Goal: Task Accomplishment & Management: Use online tool/utility

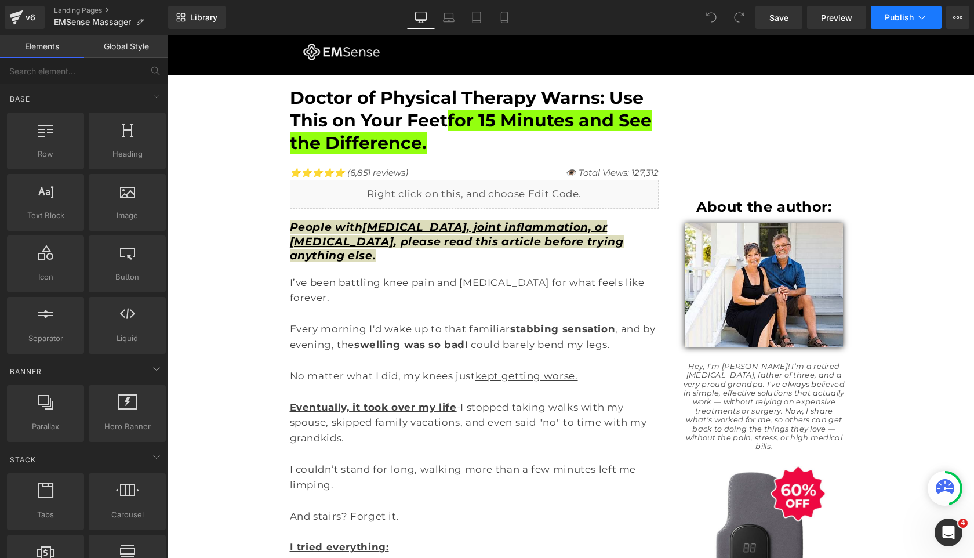
click at [923, 21] on icon at bounding box center [922, 18] width 12 height 12
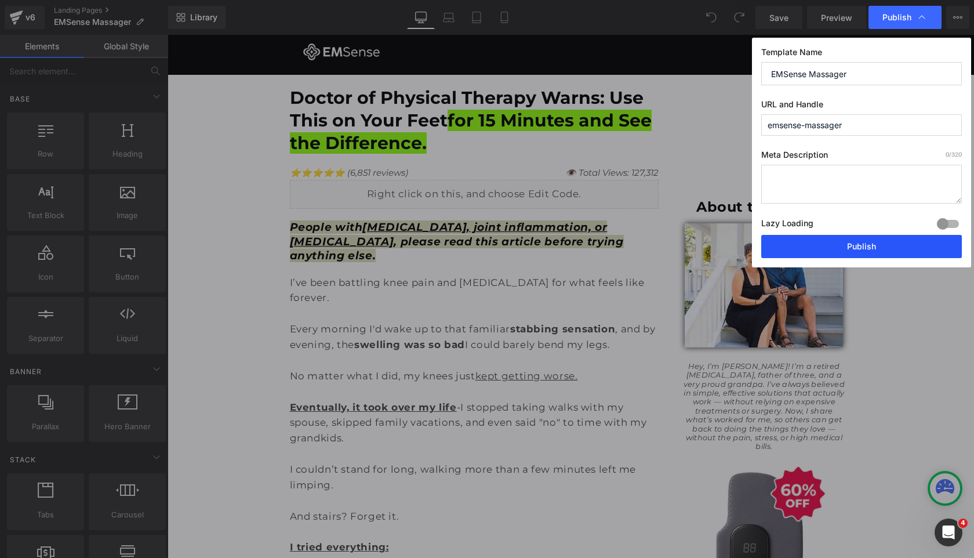
click at [809, 240] on button "Publish" at bounding box center [861, 246] width 201 height 23
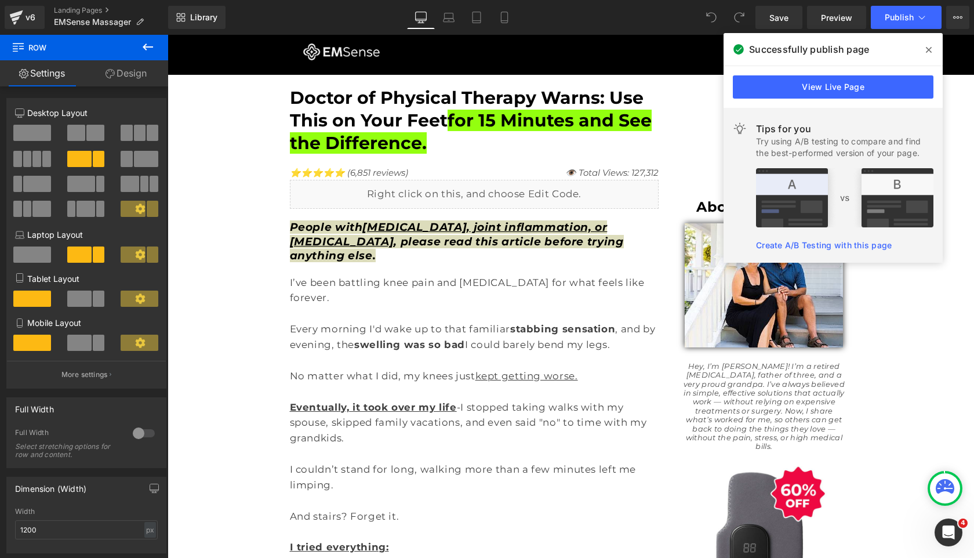
click at [927, 46] on icon at bounding box center [929, 49] width 6 height 9
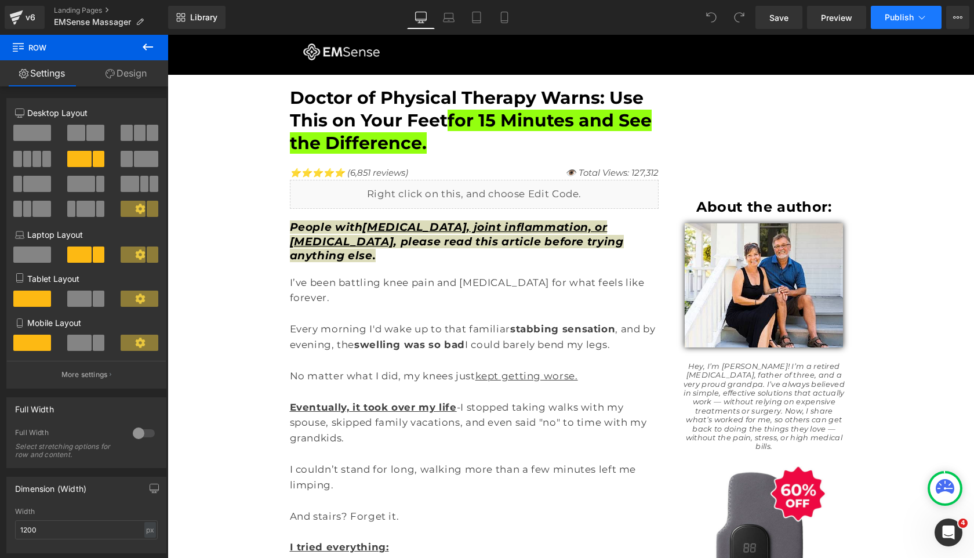
click at [897, 24] on button "Publish" at bounding box center [906, 17] width 71 height 23
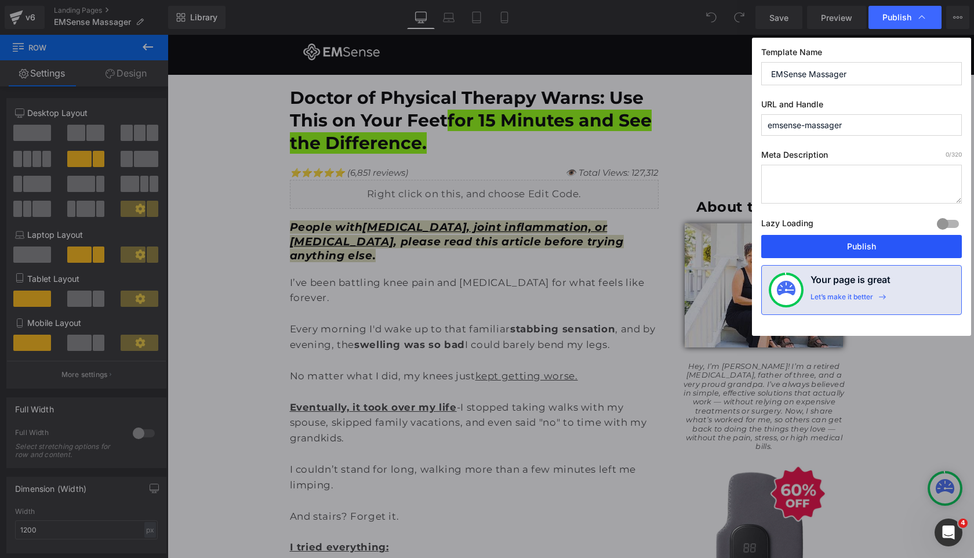
click at [825, 243] on button "Publish" at bounding box center [861, 246] width 201 height 23
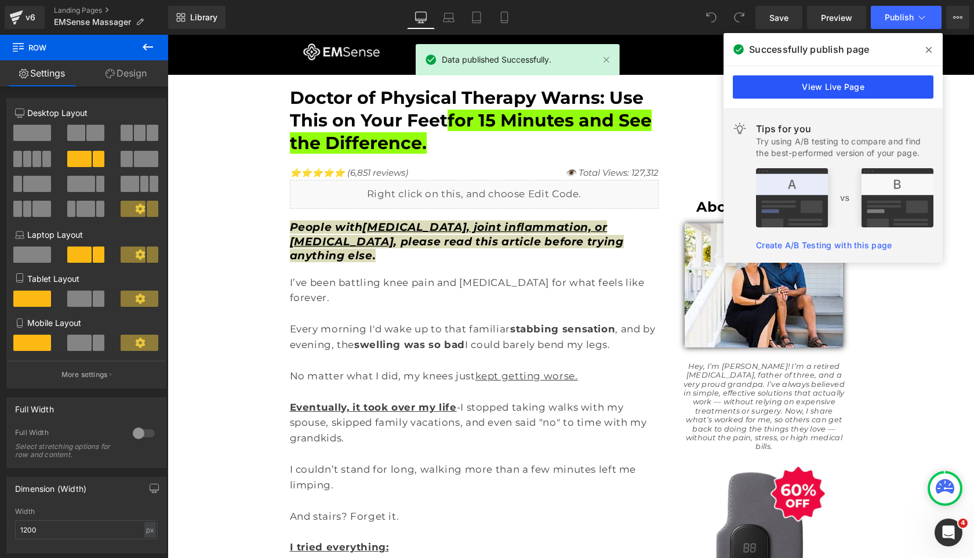
click at [766, 82] on link "View Live Page" at bounding box center [833, 86] width 201 height 23
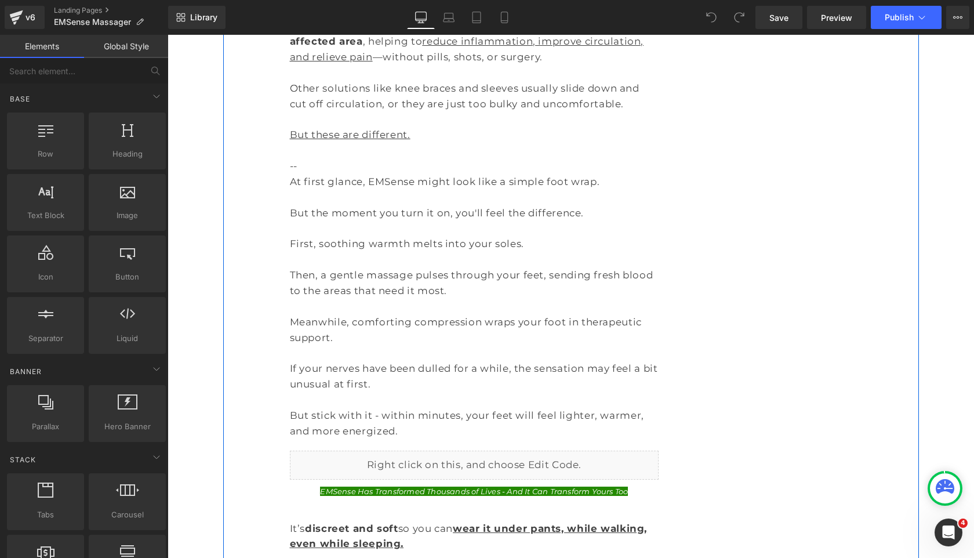
scroll to position [3820, 0]
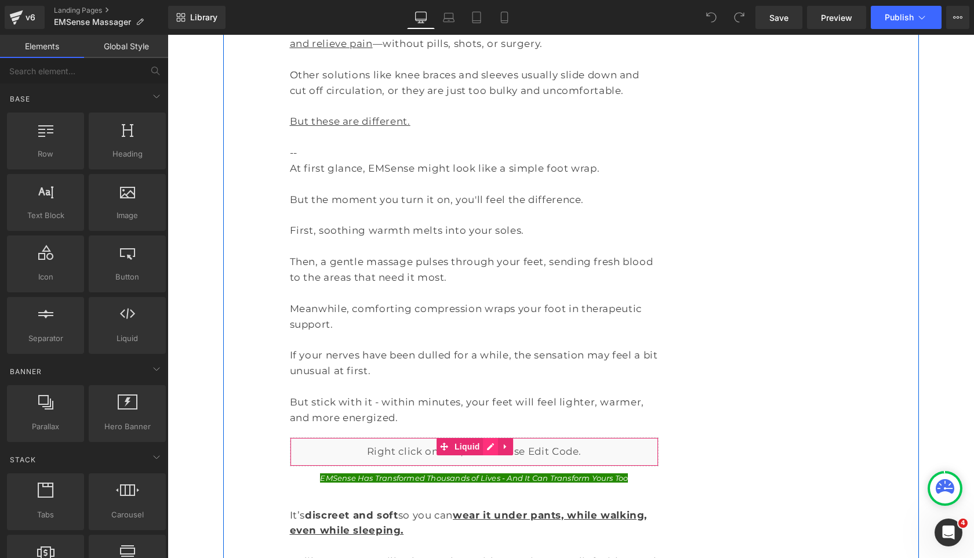
click at [492, 437] on div "Liquid" at bounding box center [474, 451] width 369 height 29
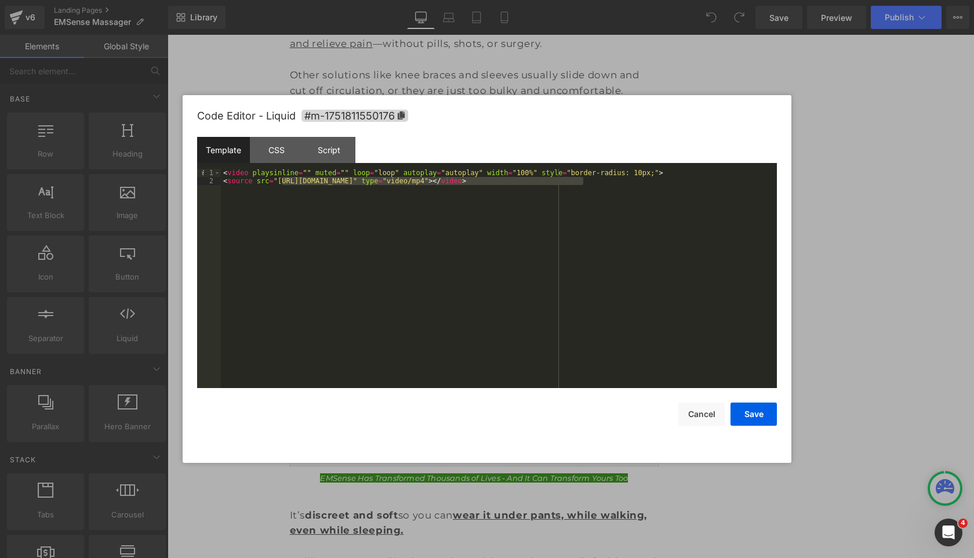
drag, startPoint x: 584, startPoint y: 183, endPoint x: 280, endPoint y: 180, distance: 303.8
click at [280, 180] on div "< video playsinline = "" muted = "" loop = "loop" autoplay = "autoplay" width =…" at bounding box center [499, 286] width 556 height 235
click at [749, 411] on button "Save" at bounding box center [753, 413] width 46 height 23
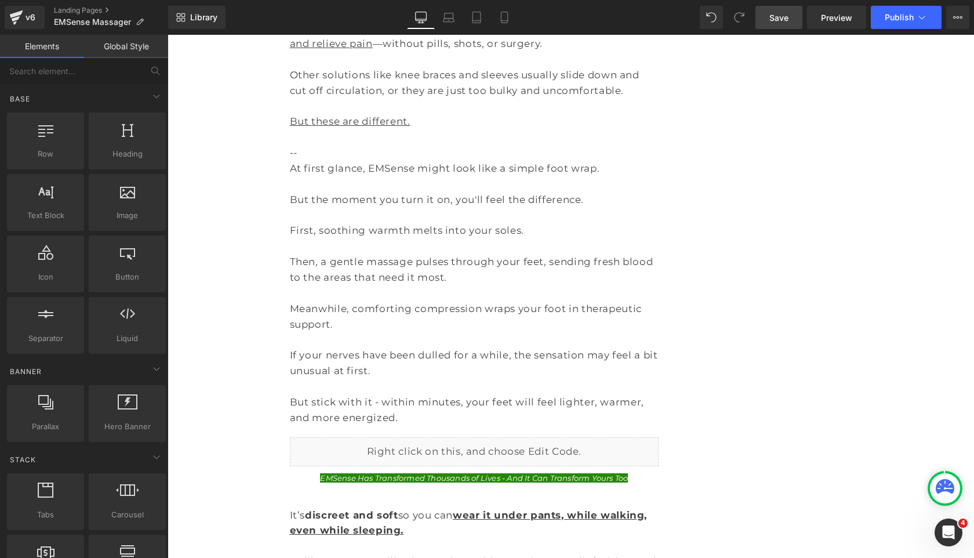
click at [777, 12] on span "Save" at bounding box center [778, 18] width 19 height 12
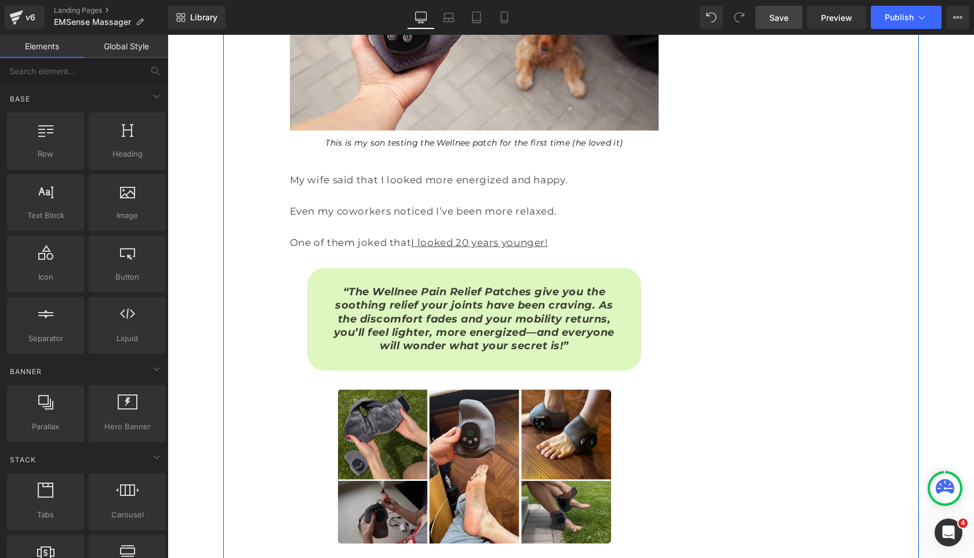
scroll to position [7217, 0]
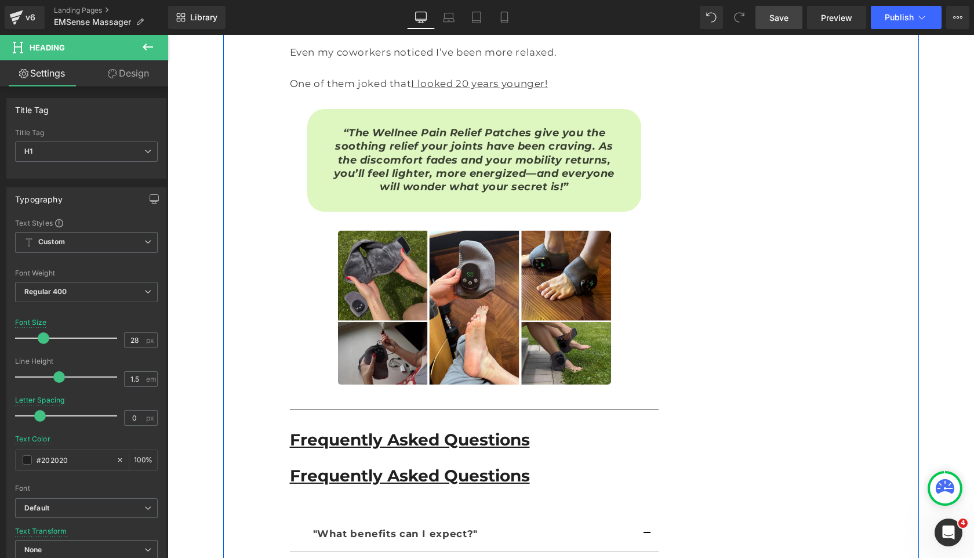
scroll to position [7371, 0]
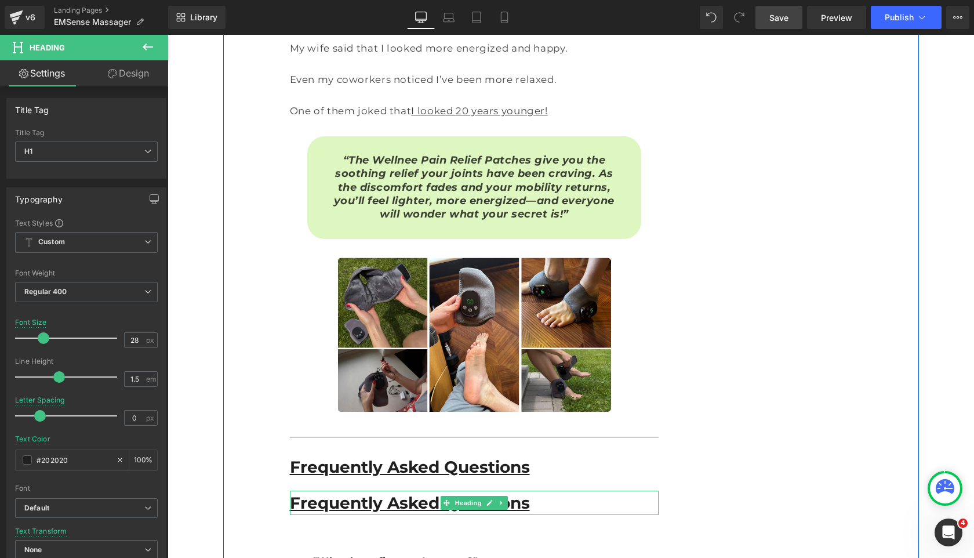
click at [390, 493] on span "Frequently Asked Questions" at bounding box center [410, 503] width 240 height 20
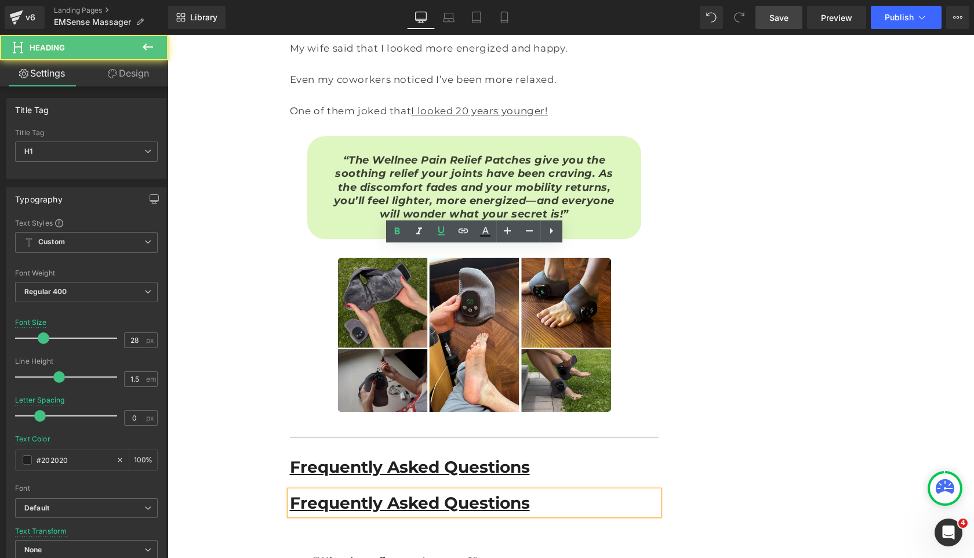
click at [391, 493] on span "Frequently Asked Questions" at bounding box center [410, 503] width 240 height 20
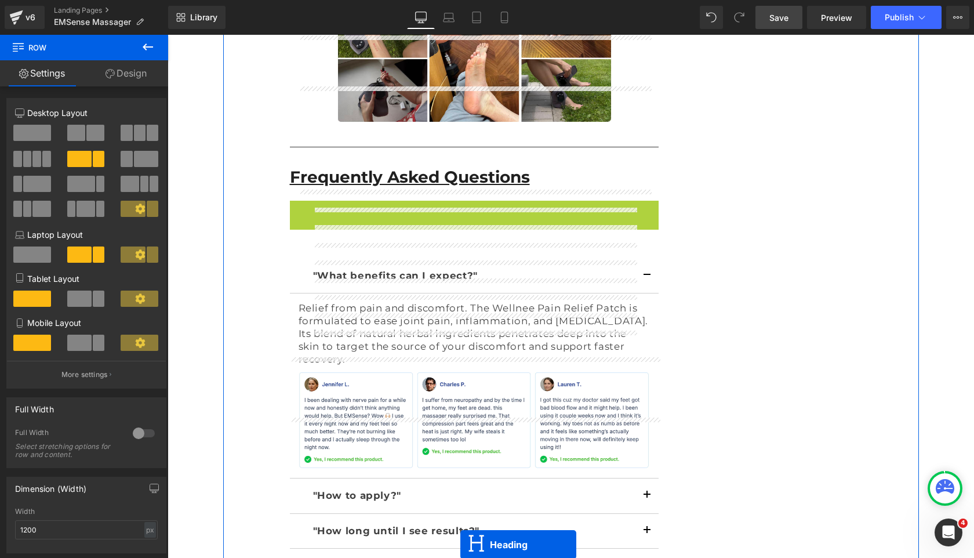
scroll to position [7719, 0]
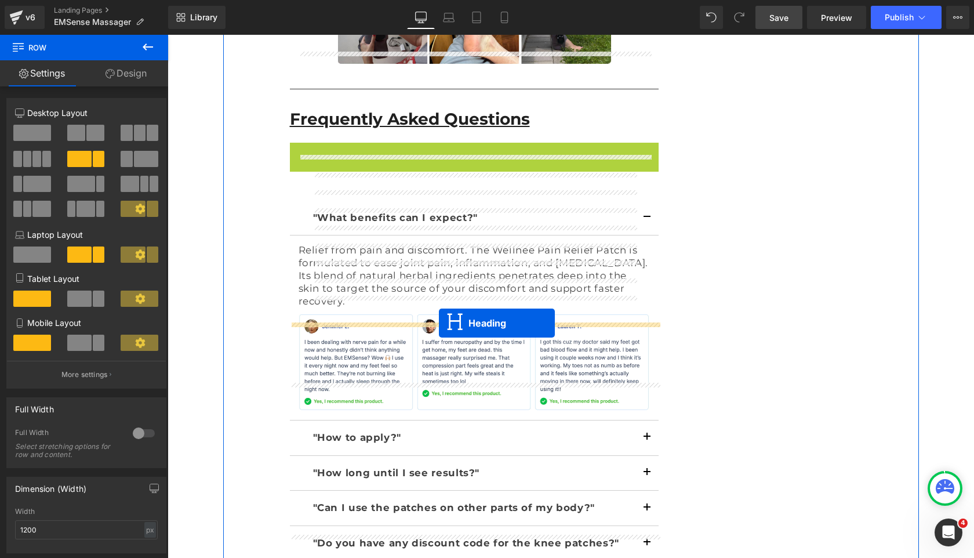
drag, startPoint x: 460, startPoint y: 259, endPoint x: 439, endPoint y: 322, distance: 66.2
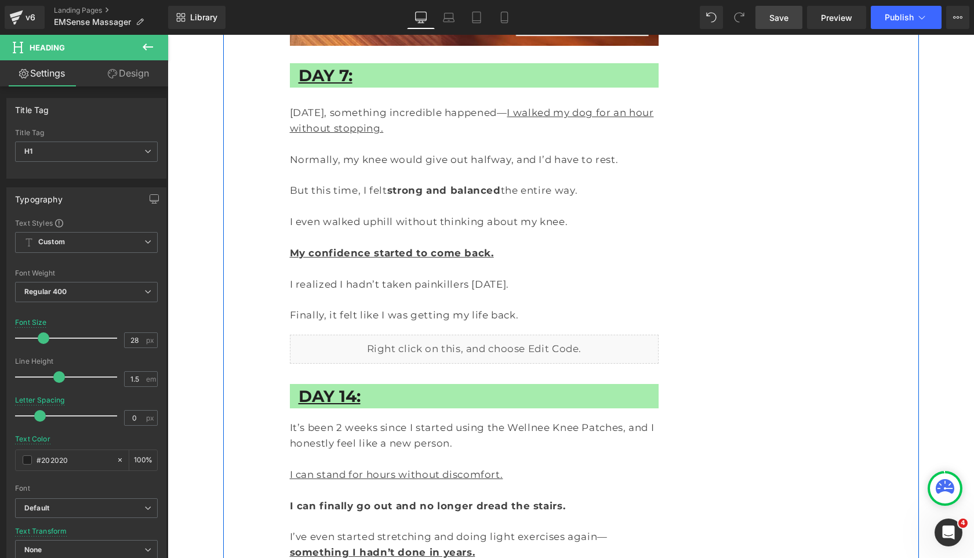
scroll to position [6498, 0]
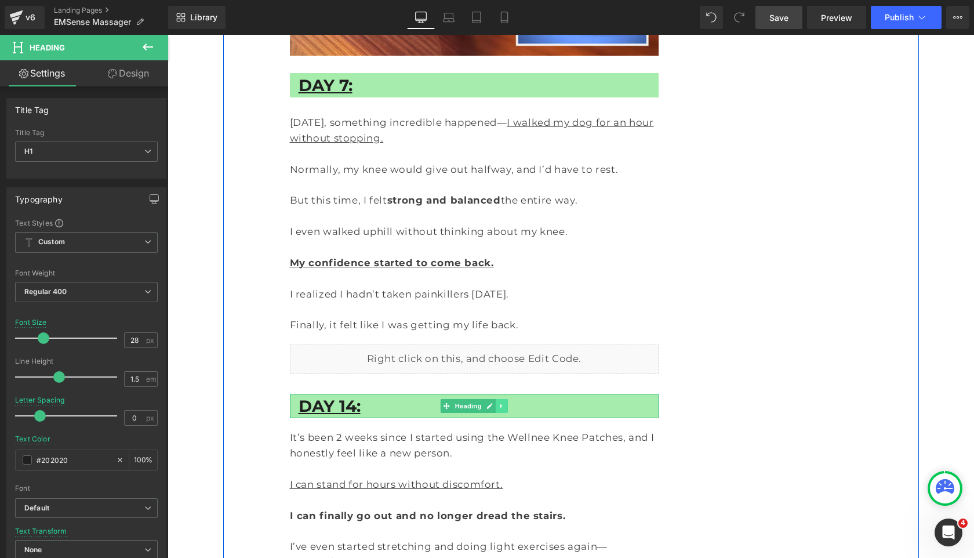
click at [502, 402] on icon at bounding box center [502, 405] width 6 height 7
click at [495, 403] on icon at bounding box center [496, 406] width 6 height 6
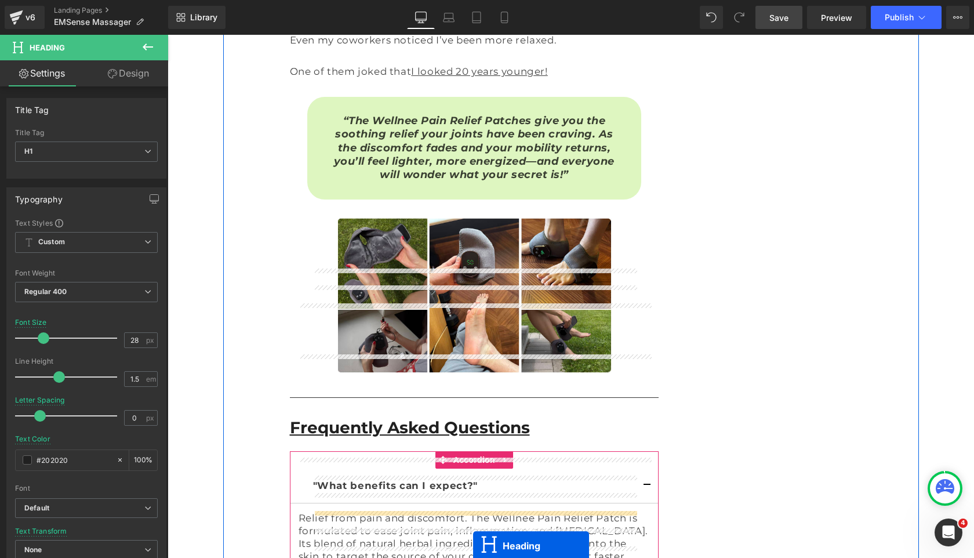
scroll to position [7587, 0]
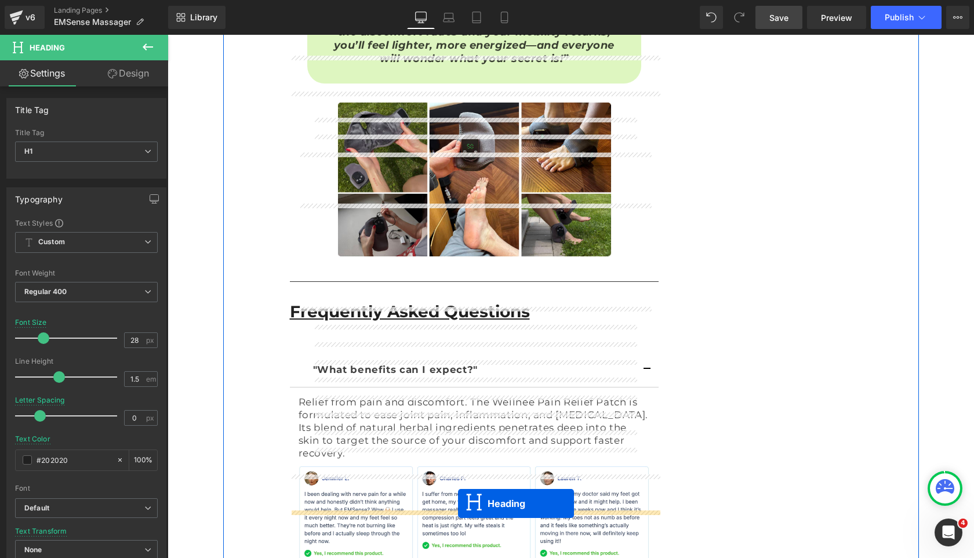
drag, startPoint x: 472, startPoint y: 234, endPoint x: 458, endPoint y: 503, distance: 269.9
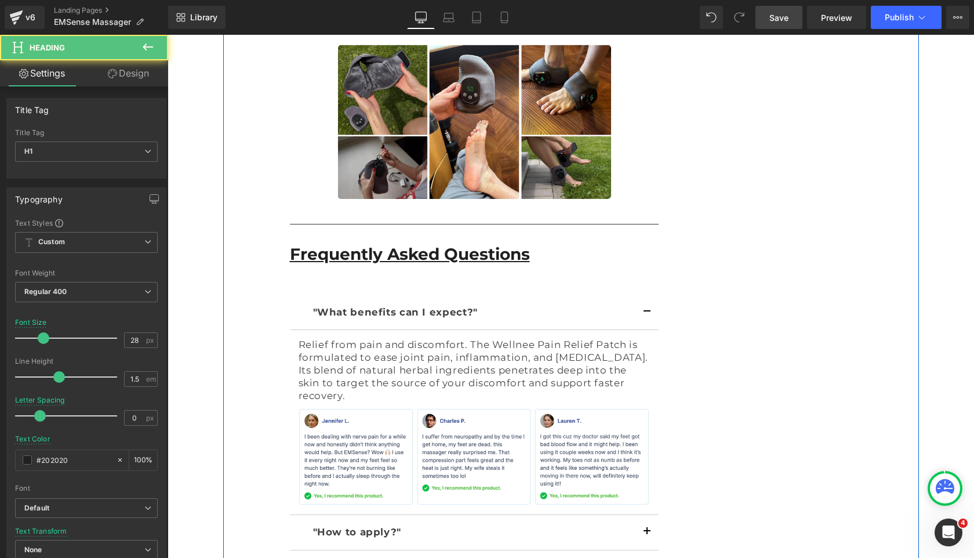
scroll to position [7657, 0]
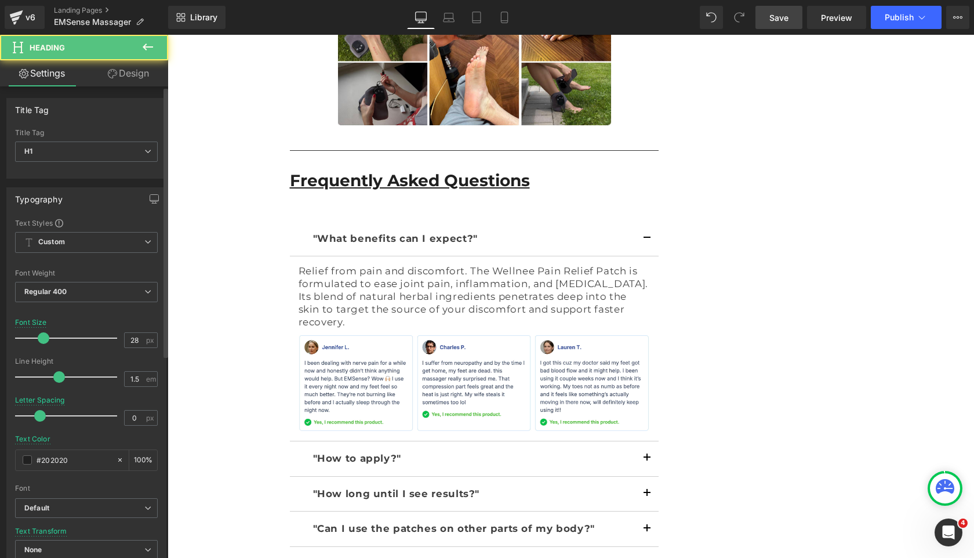
click at [136, 88] on div "Title Tag H1 H2 H3 H4 H5 H6 Title Tag H1 H1 H2 H3 H4 H5 H6 Typography Text Styl…" at bounding box center [86, 481] width 173 height 790
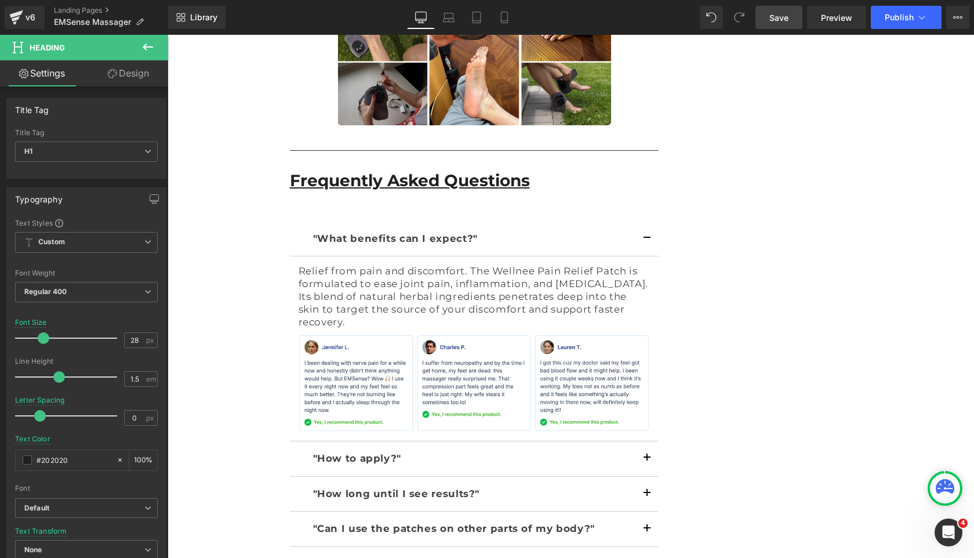
click at [132, 82] on link "Design" at bounding box center [128, 73] width 84 height 26
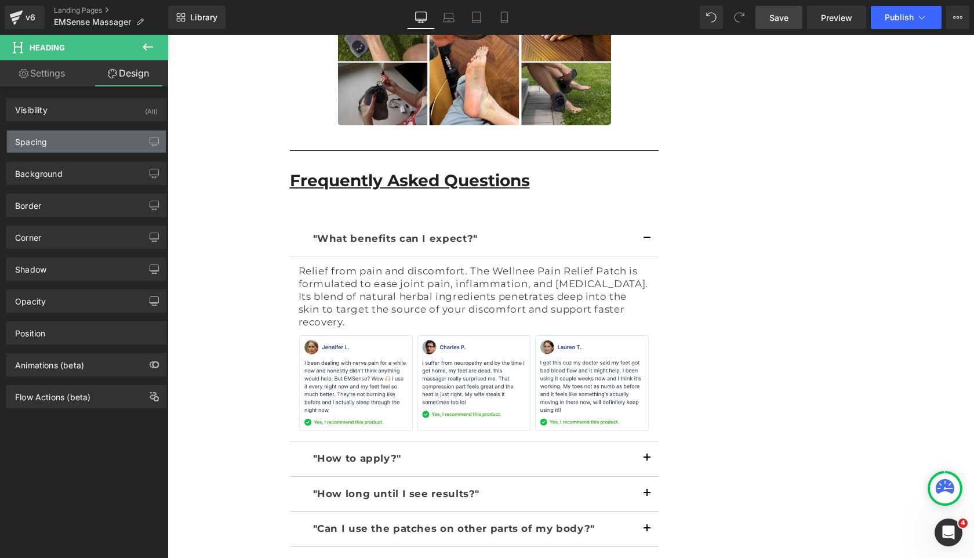
type input "35"
type input "0"
type input "20"
type input "0"
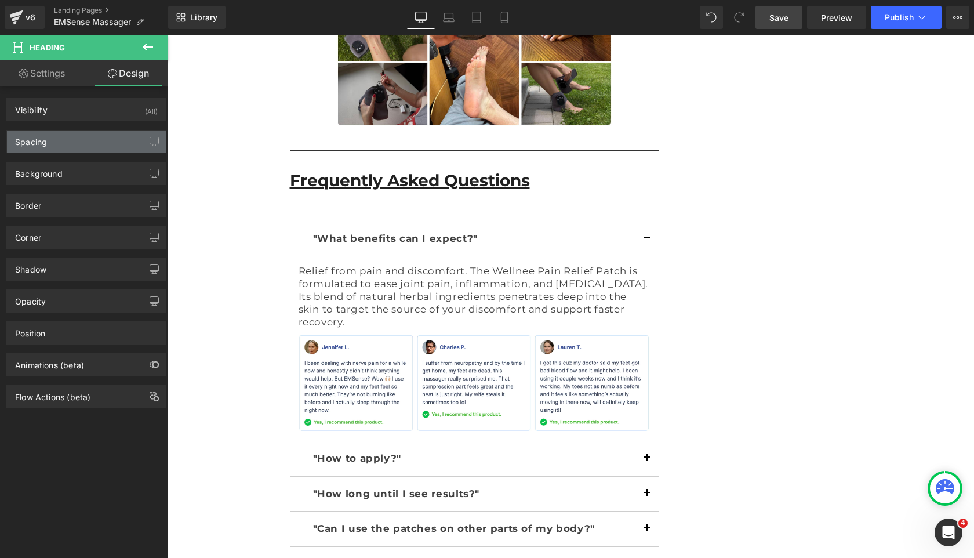
type input "15"
type input "0"
type input "15"
click at [107, 152] on div "Spacing" at bounding box center [86, 141] width 159 height 22
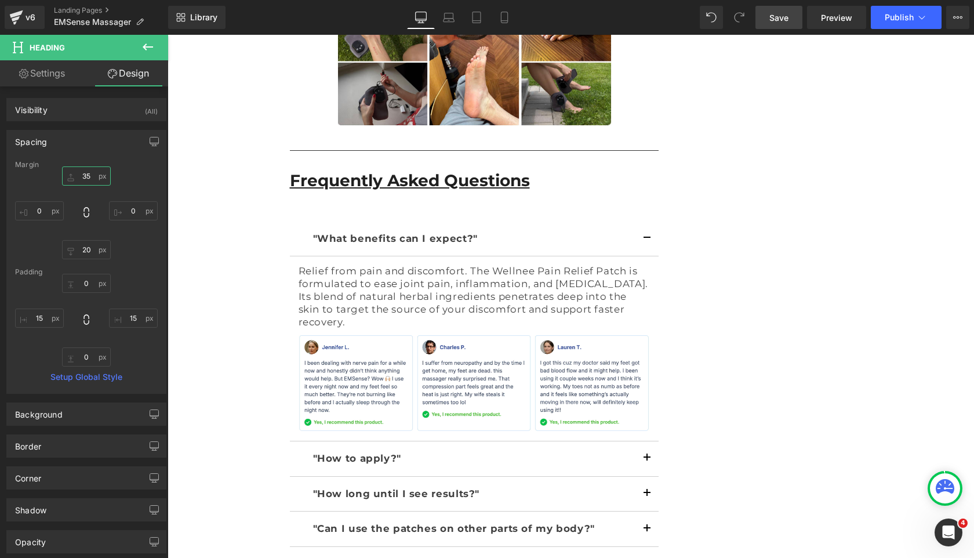
click at [83, 174] on input "35" at bounding box center [86, 175] width 49 height 19
type input "5"
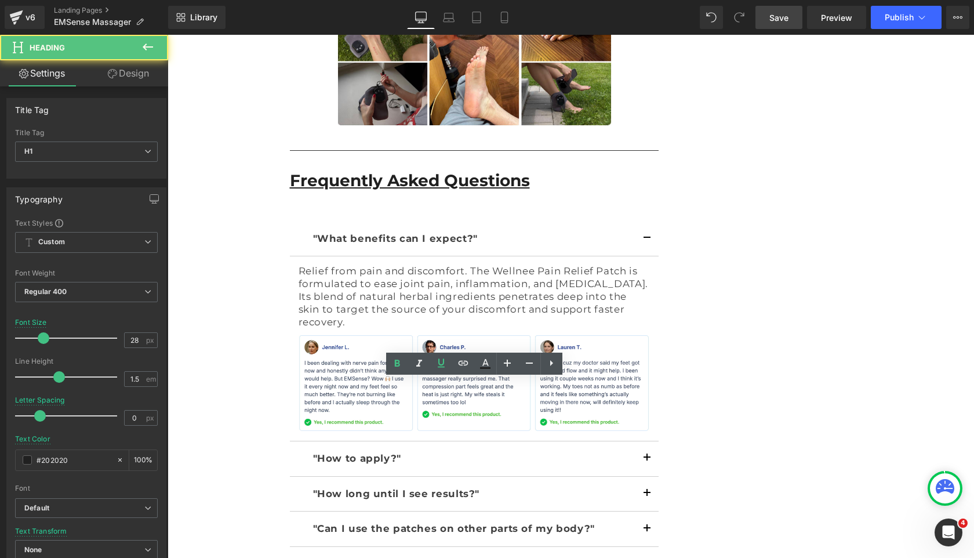
drag, startPoint x: 372, startPoint y: 384, endPoint x: 264, endPoint y: 384, distance: 107.8
click at [398, 363] on icon at bounding box center [397, 363] width 5 height 7
drag, startPoint x: 438, startPoint y: 366, endPoint x: 224, endPoint y: 345, distance: 215.5
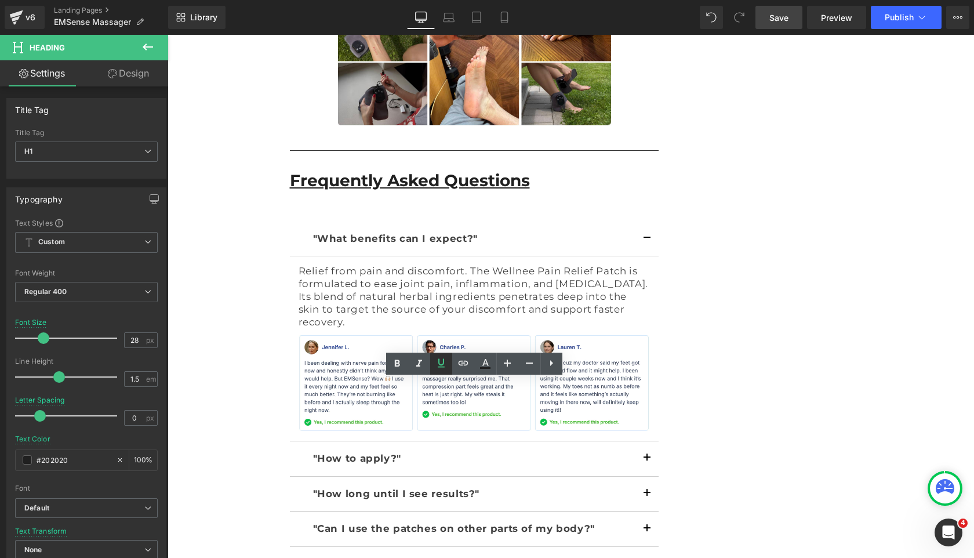
click at [438, 366] on icon at bounding box center [441, 363] width 14 height 14
drag, startPoint x: 365, startPoint y: 391, endPoint x: 243, endPoint y: 391, distance: 121.2
click at [440, 363] on icon at bounding box center [441, 363] width 14 height 14
click at [394, 362] on icon at bounding box center [397, 363] width 14 height 14
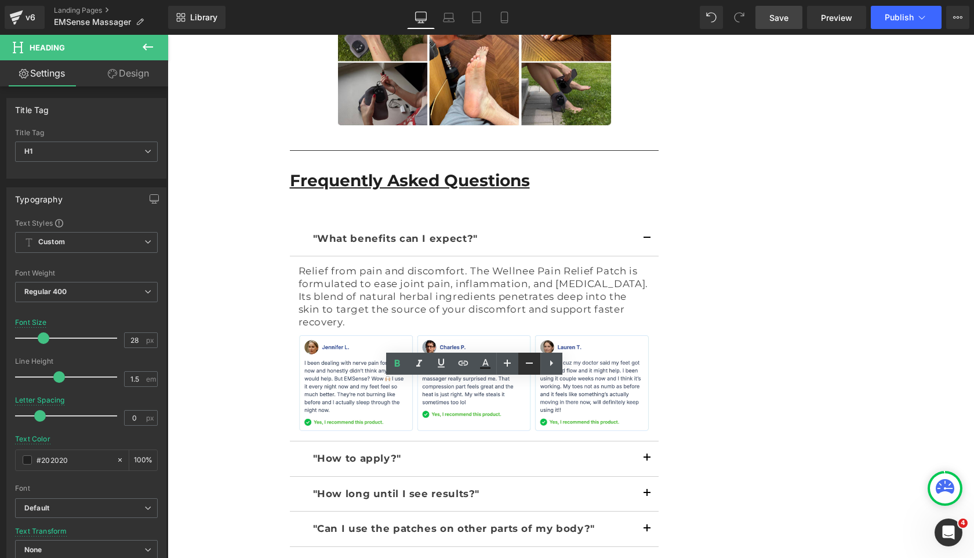
click at [526, 360] on icon at bounding box center [529, 363] width 14 height 14
type input "22"
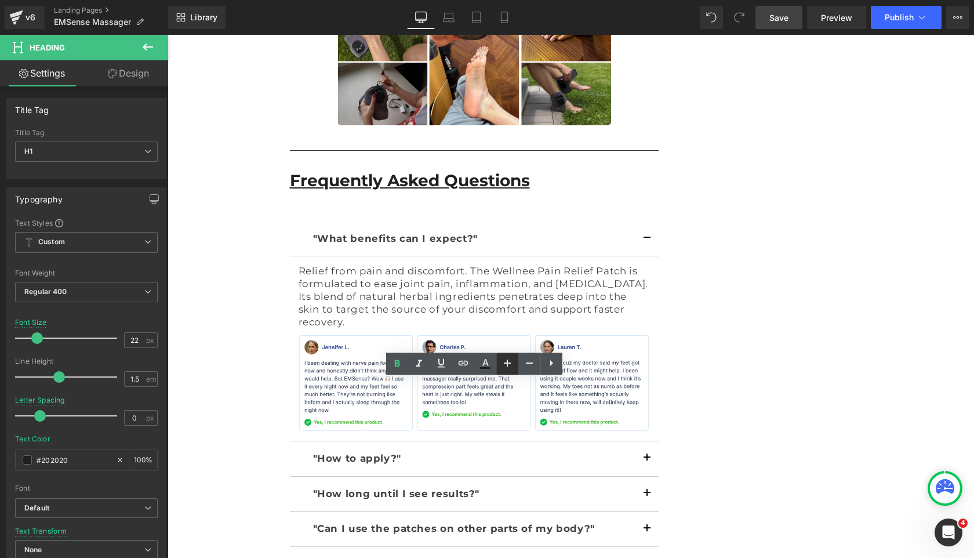
click at [505, 362] on icon at bounding box center [507, 363] width 14 height 14
click at [527, 360] on icon at bounding box center [529, 363] width 14 height 14
click at [499, 360] on link at bounding box center [507, 363] width 22 height 22
type input "24"
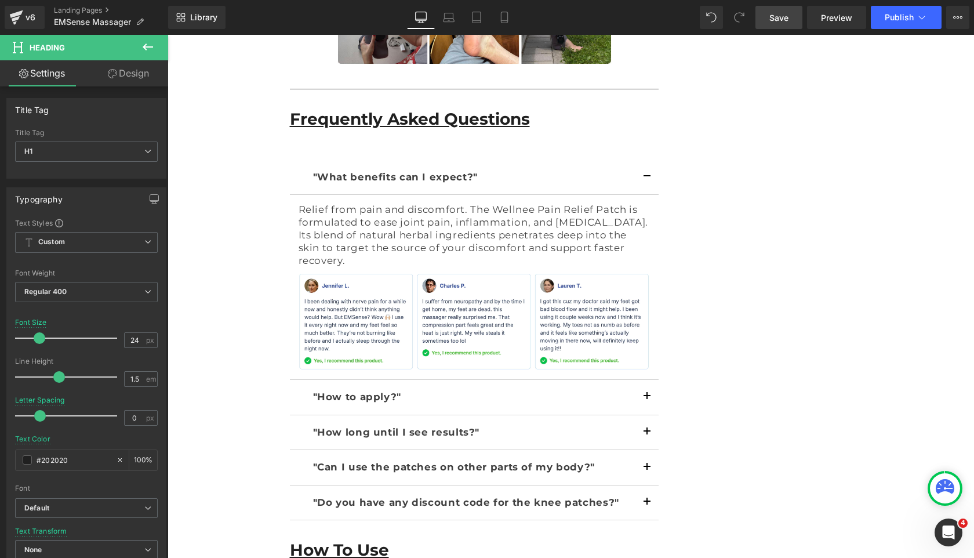
scroll to position [7826, 0]
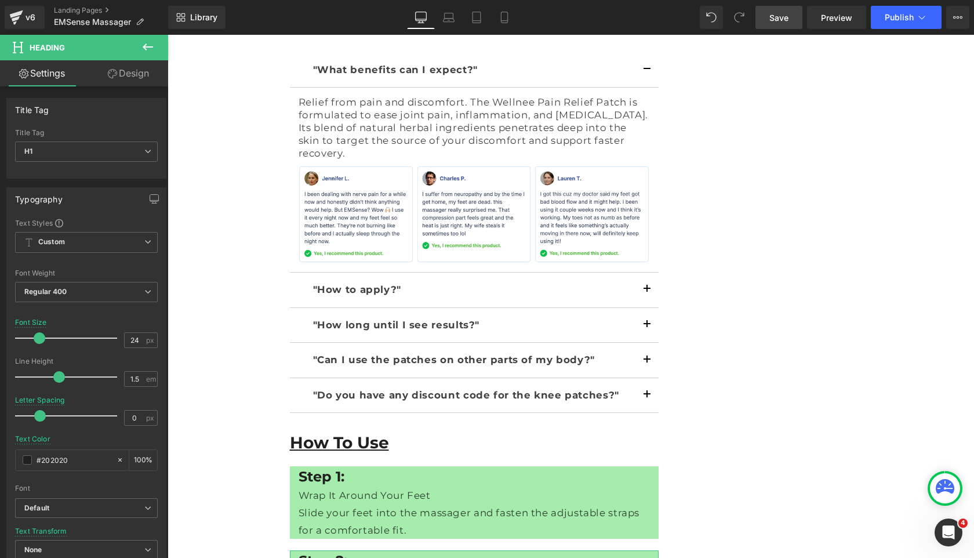
drag, startPoint x: 407, startPoint y: 327, endPoint x: 39, endPoint y: 321, distance: 367.6
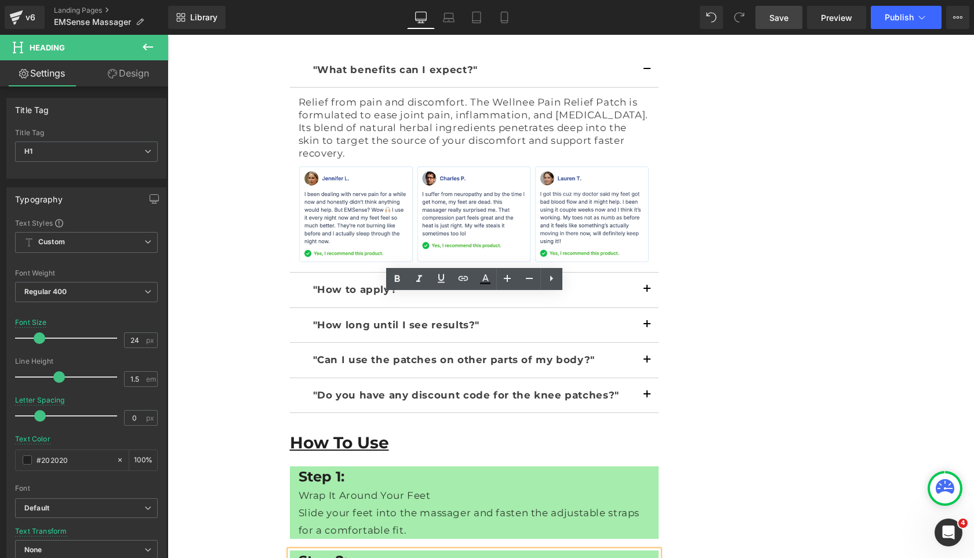
drag, startPoint x: 405, startPoint y: 319, endPoint x: 291, endPoint y: 319, distance: 113.6
click at [446, 280] on icon at bounding box center [441, 278] width 14 height 14
click at [399, 282] on icon at bounding box center [397, 279] width 14 height 14
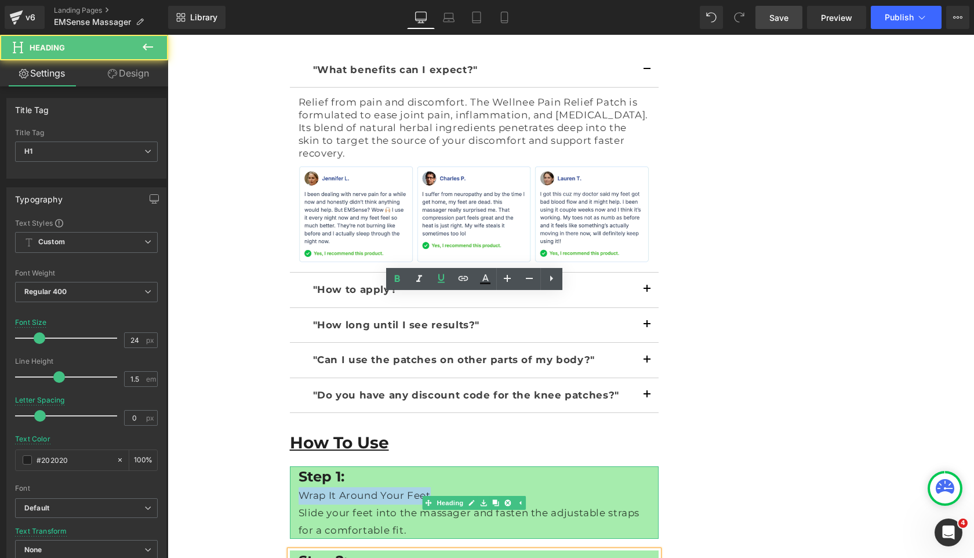
drag, startPoint x: 417, startPoint y: 239, endPoint x: 298, endPoint y: 239, distance: 118.8
click at [299, 487] on div "Wrap It Around Your Feet" at bounding box center [475, 495] width 352 height 17
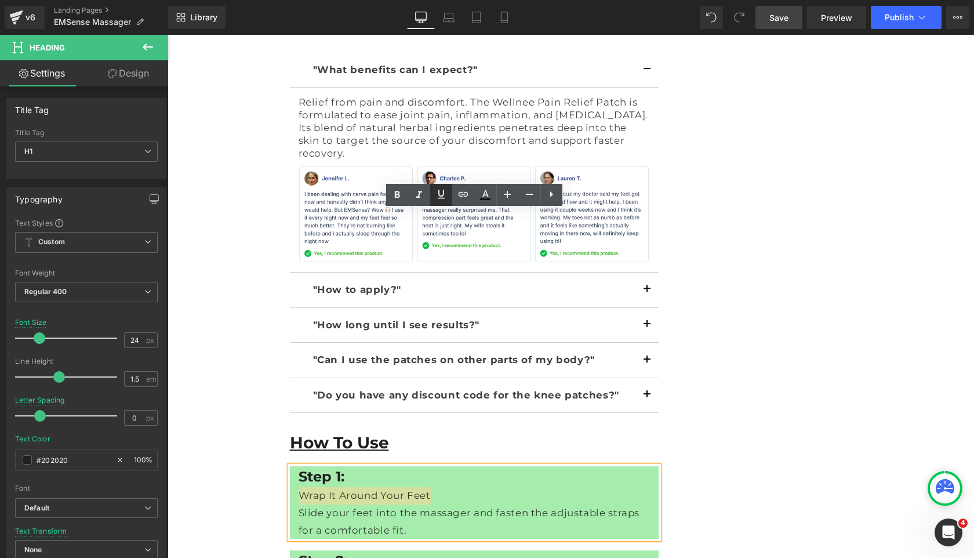
click at [446, 194] on icon at bounding box center [441, 194] width 14 height 14
click at [394, 194] on icon at bounding box center [397, 195] width 14 height 14
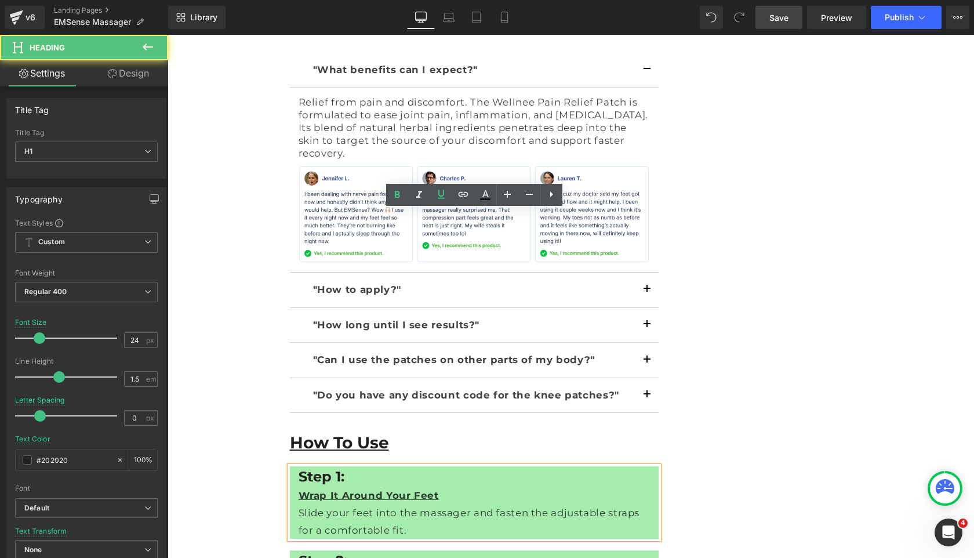
drag, startPoint x: 397, startPoint y: 411, endPoint x: 292, endPoint y: 411, distance: 104.9
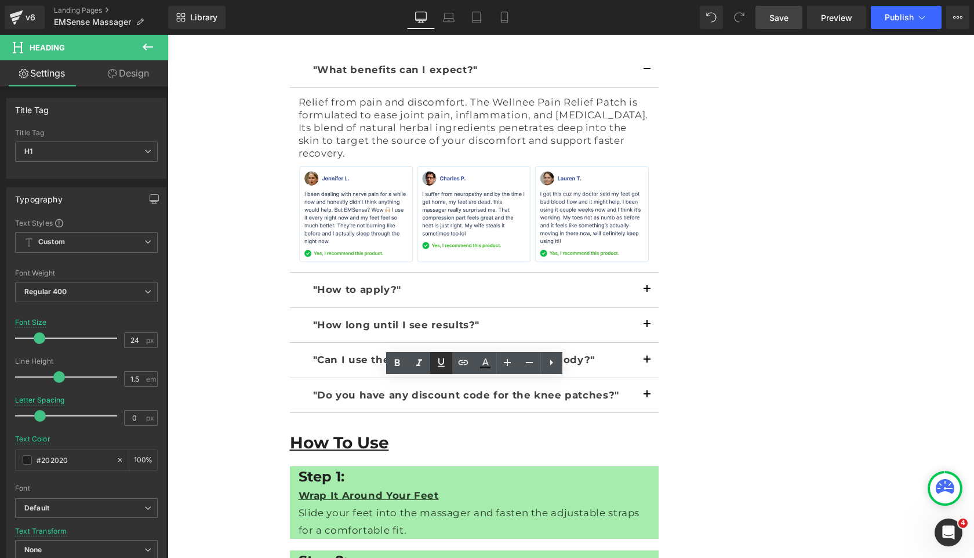
click at [445, 363] on icon at bounding box center [441, 362] width 14 height 14
click at [396, 363] on icon at bounding box center [397, 363] width 14 height 14
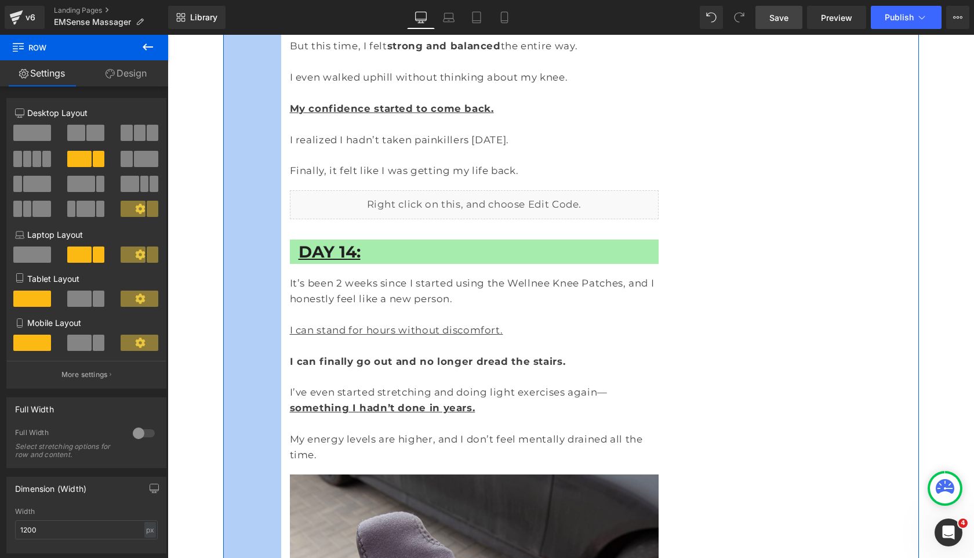
scroll to position [6475, 0]
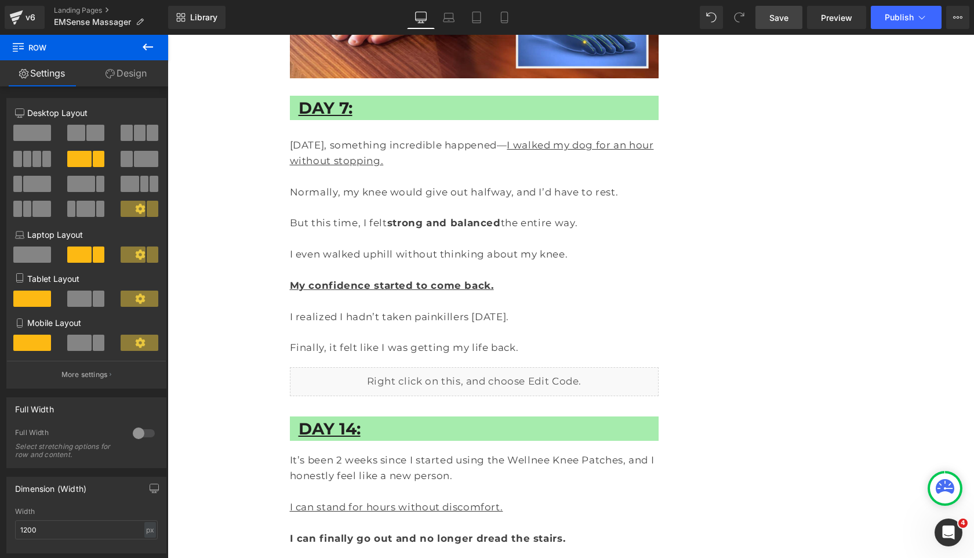
click at [778, 23] on span "Save" at bounding box center [778, 18] width 19 height 12
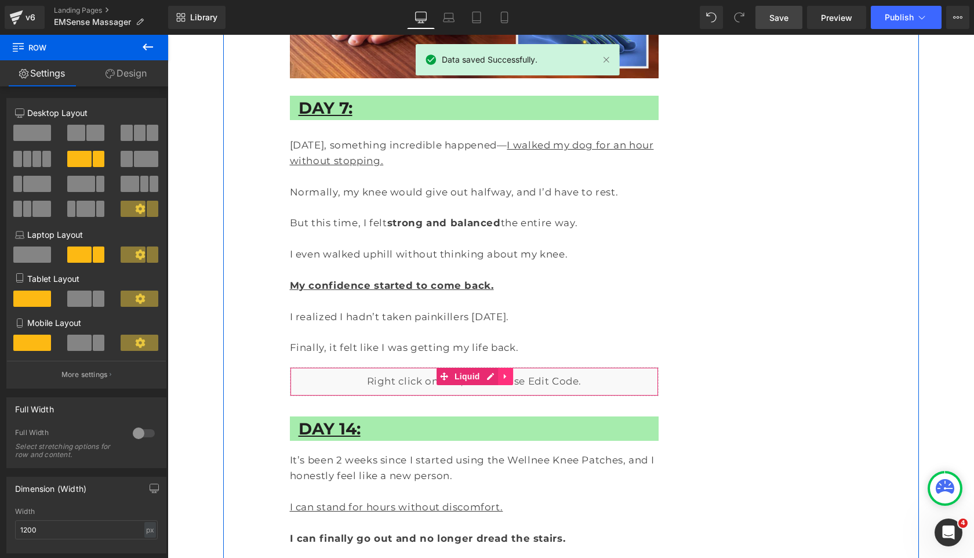
click at [504, 374] on icon at bounding box center [505, 376] width 2 height 5
click at [503, 368] on link at bounding box center [497, 376] width 15 height 17
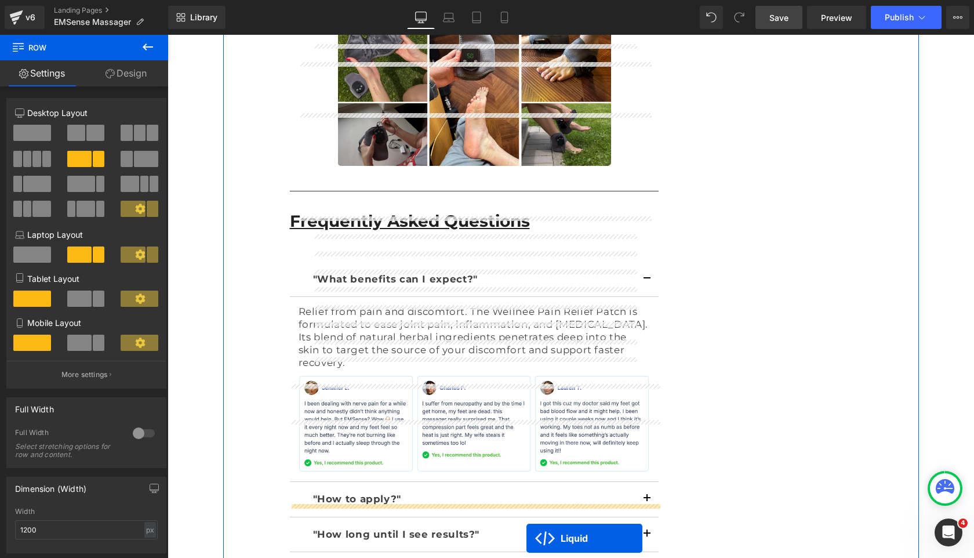
scroll to position [7692, 0]
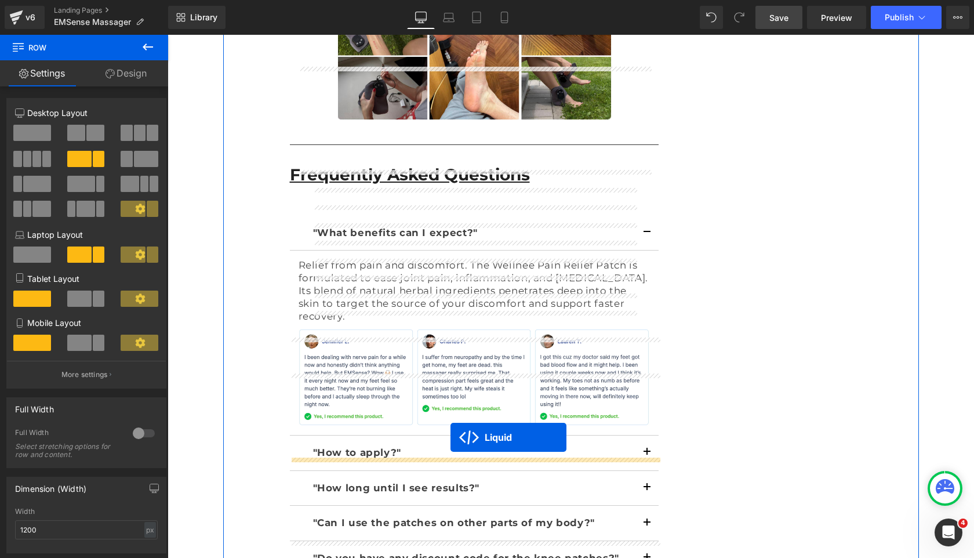
drag, startPoint x: 474, startPoint y: 180, endPoint x: 450, endPoint y: 437, distance: 257.9
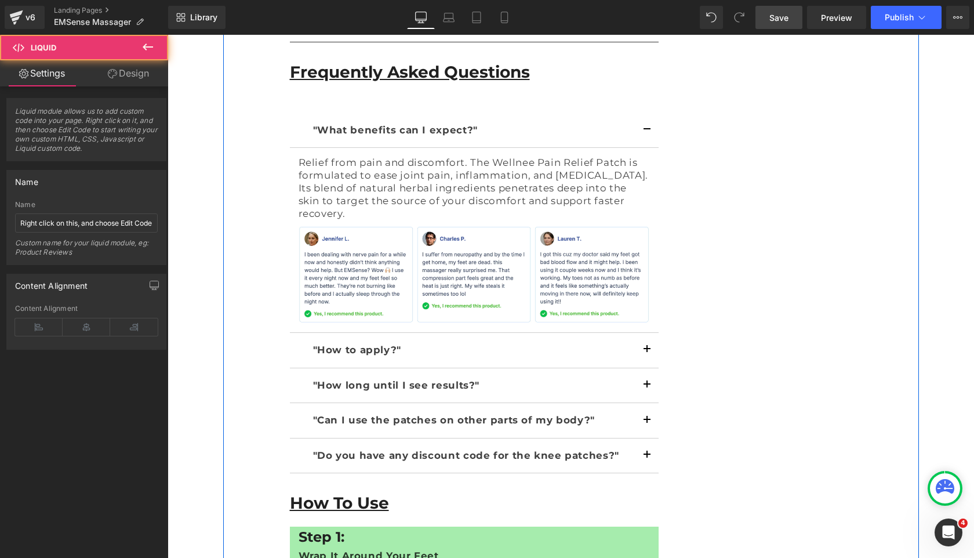
scroll to position [7925, 0]
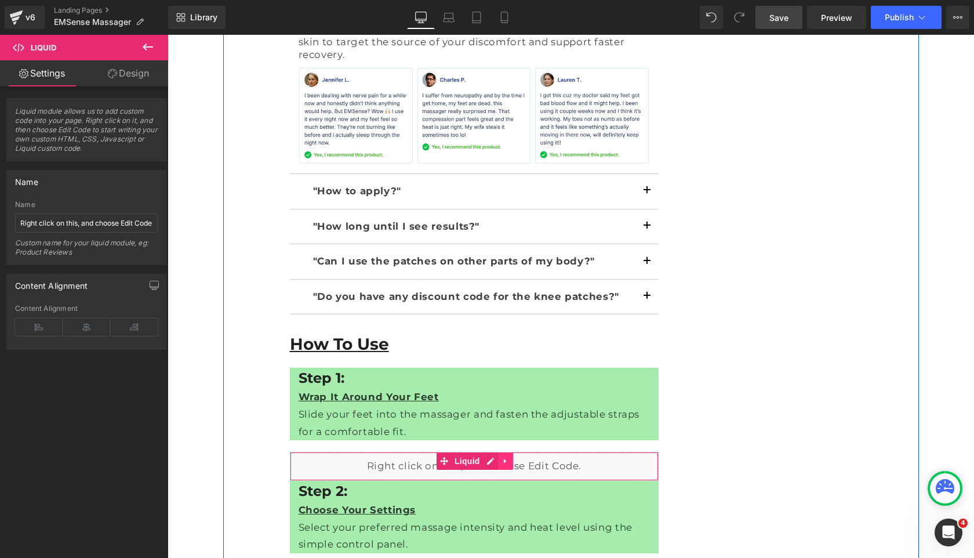
click at [502, 457] on icon at bounding box center [505, 461] width 8 height 9
click at [498, 457] on icon at bounding box center [498, 461] width 8 height 8
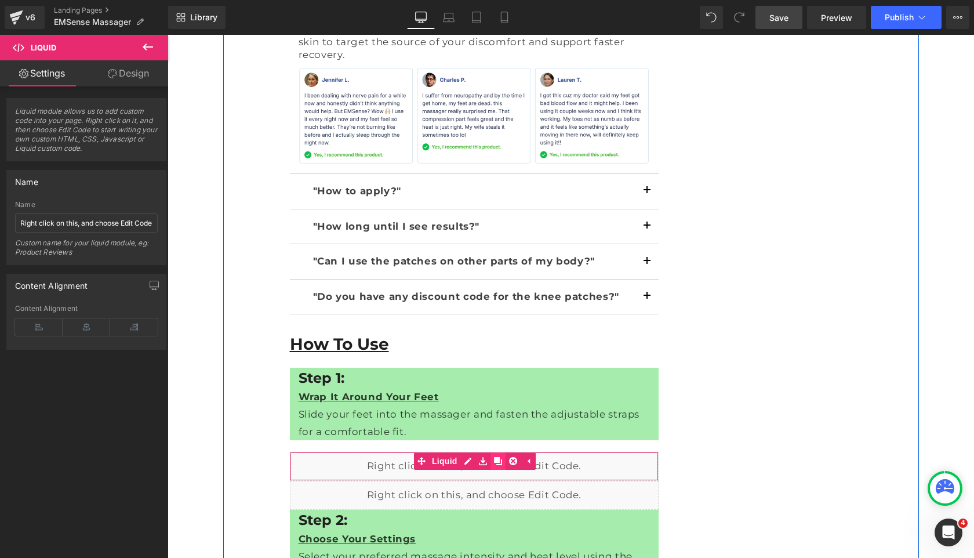
click at [494, 457] on icon at bounding box center [498, 461] width 8 height 9
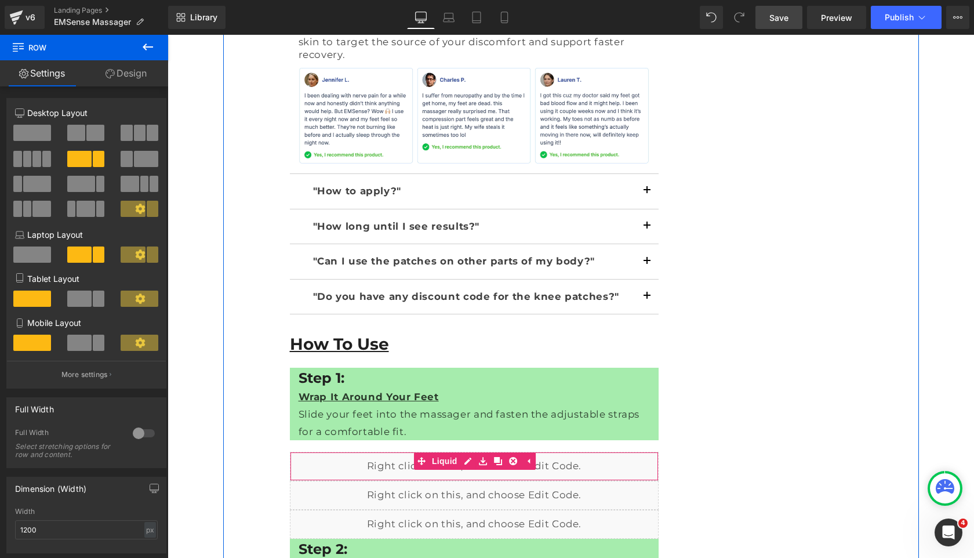
click at [385, 452] on div "Liquid" at bounding box center [474, 466] width 369 height 29
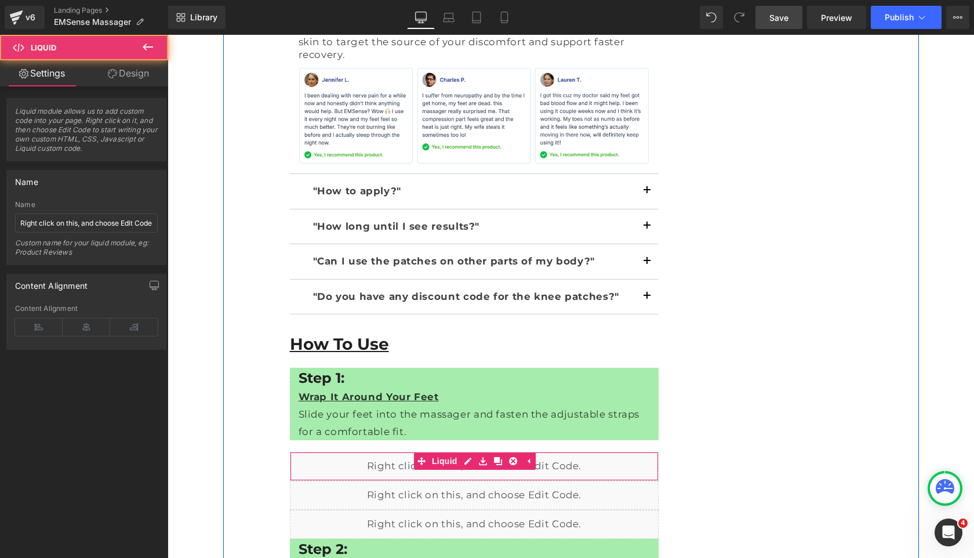
click at [565, 452] on div "Liquid" at bounding box center [474, 466] width 369 height 29
click at [465, 452] on div "Liquid" at bounding box center [474, 466] width 369 height 29
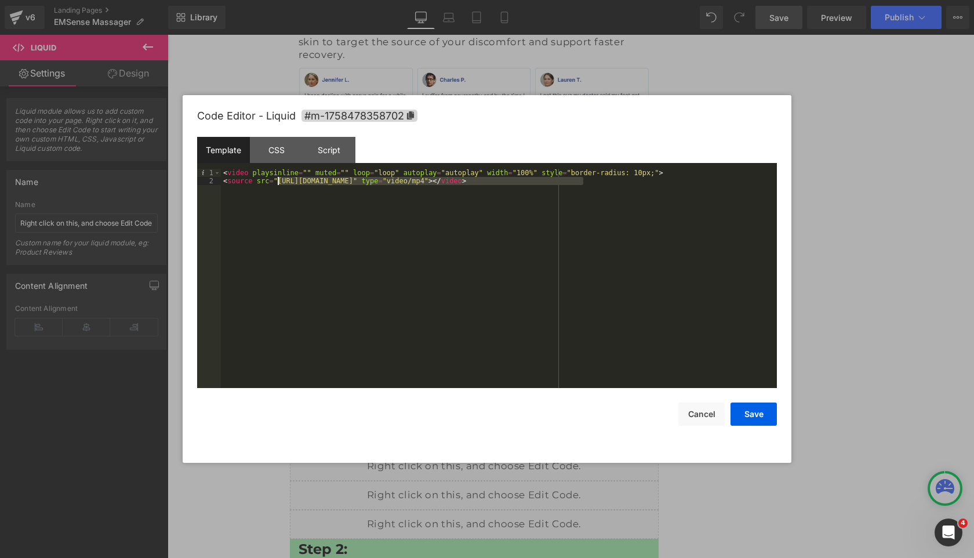
drag, startPoint x: 583, startPoint y: 181, endPoint x: 279, endPoint y: 184, distance: 303.2
click at [279, 184] on div "< video playsinline = "" muted = "" loop = "loop" autoplay = "autoplay" width =…" at bounding box center [499, 286] width 556 height 235
click at [761, 409] on button "Save" at bounding box center [753, 413] width 46 height 23
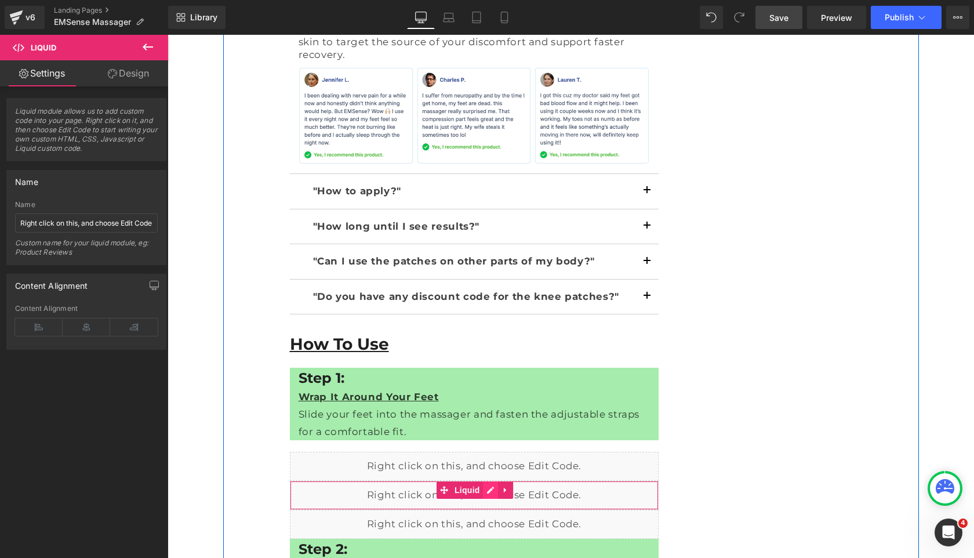
click at [491, 481] on div "Liquid" at bounding box center [474, 495] width 369 height 29
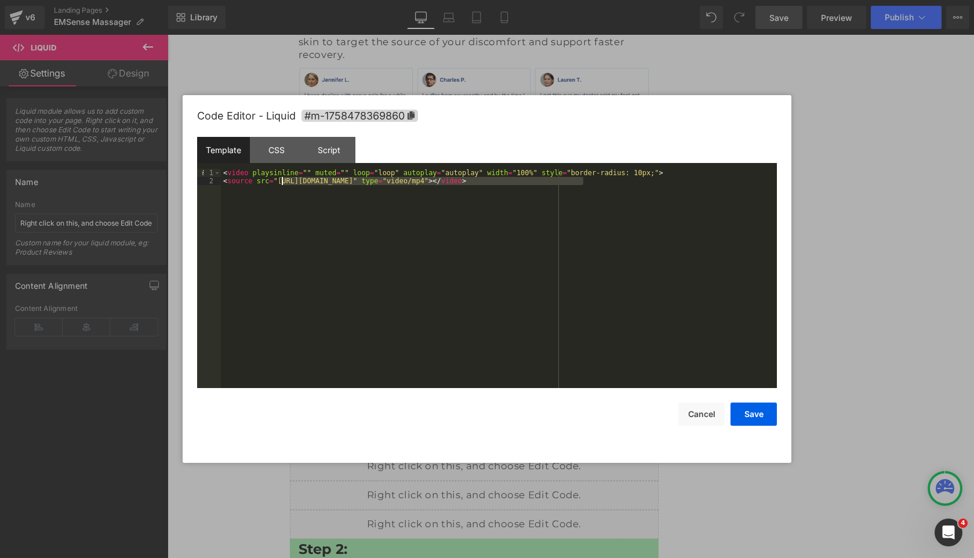
drag, startPoint x: 584, startPoint y: 181, endPoint x: 279, endPoint y: 180, distance: 304.3
click at [279, 180] on div "< video playsinline = "" muted = "" loop = "loop" autoplay = "autoplay" width =…" at bounding box center [499, 286] width 556 height 235
click at [769, 421] on button "Save" at bounding box center [753, 413] width 46 height 23
click at [491, 510] on div "Liquid" at bounding box center [474, 524] width 369 height 29
drag, startPoint x: 584, startPoint y: 182, endPoint x: 277, endPoint y: 181, distance: 307.2
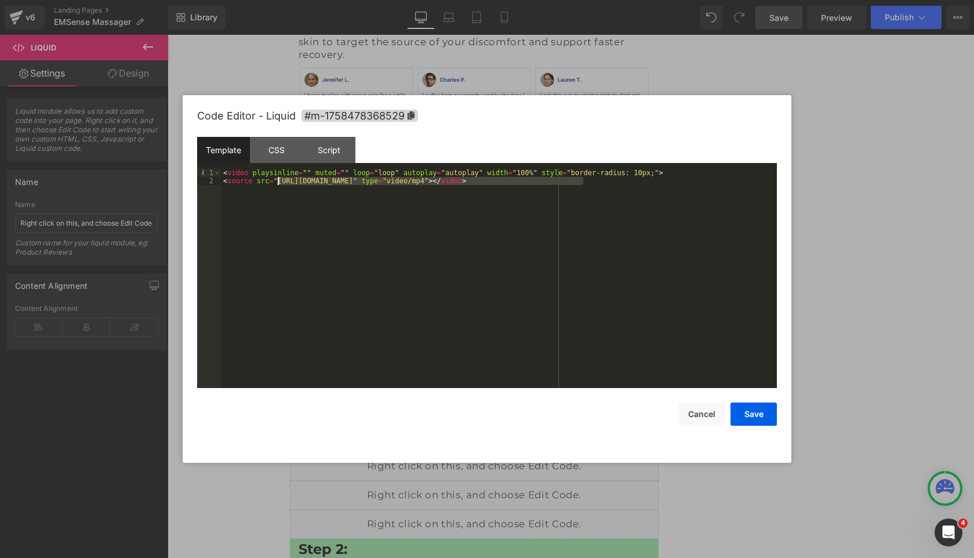
click at [277, 181] on div "< video playsinline = "" muted = "" loop = "loop" autoplay = "autoplay" width =…" at bounding box center [499, 286] width 556 height 235
click at [765, 419] on button "Save" at bounding box center [753, 413] width 46 height 23
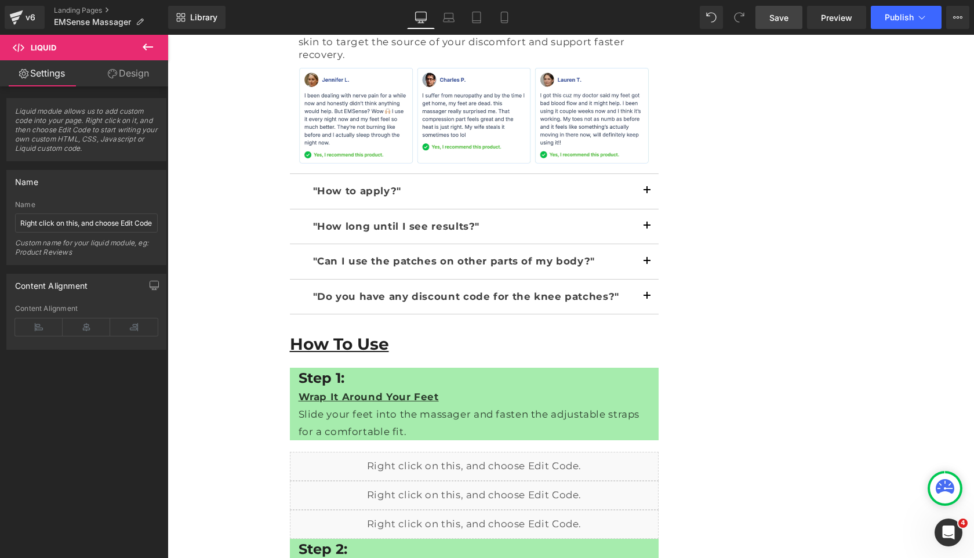
click at [781, 12] on span "Save" at bounding box center [778, 18] width 19 height 12
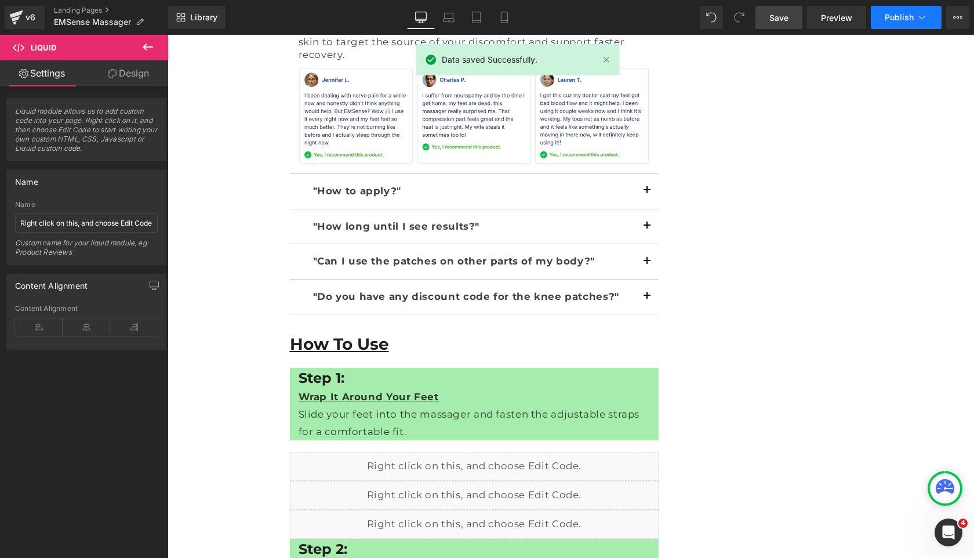
click at [899, 13] on span "Publish" at bounding box center [899, 17] width 29 height 9
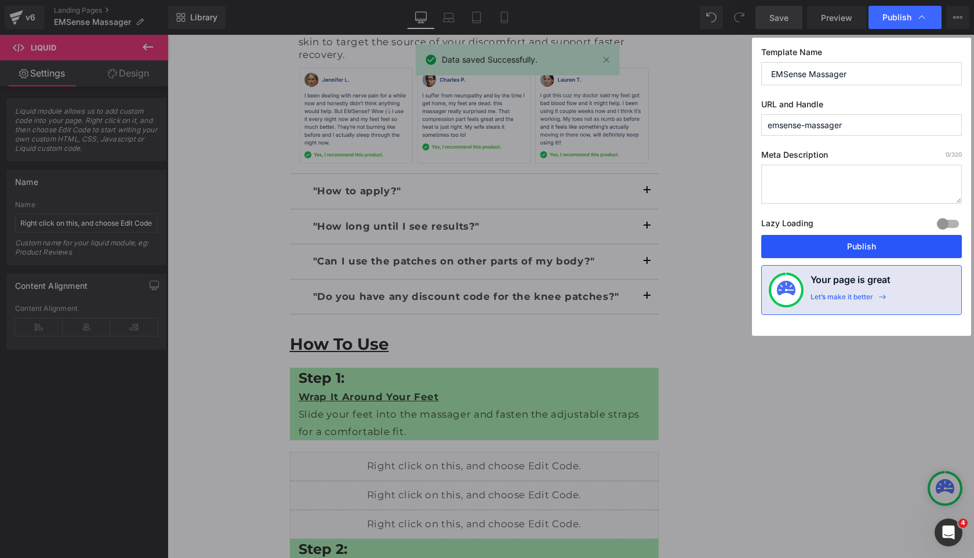
click at [858, 255] on button "Publish" at bounding box center [861, 246] width 201 height 23
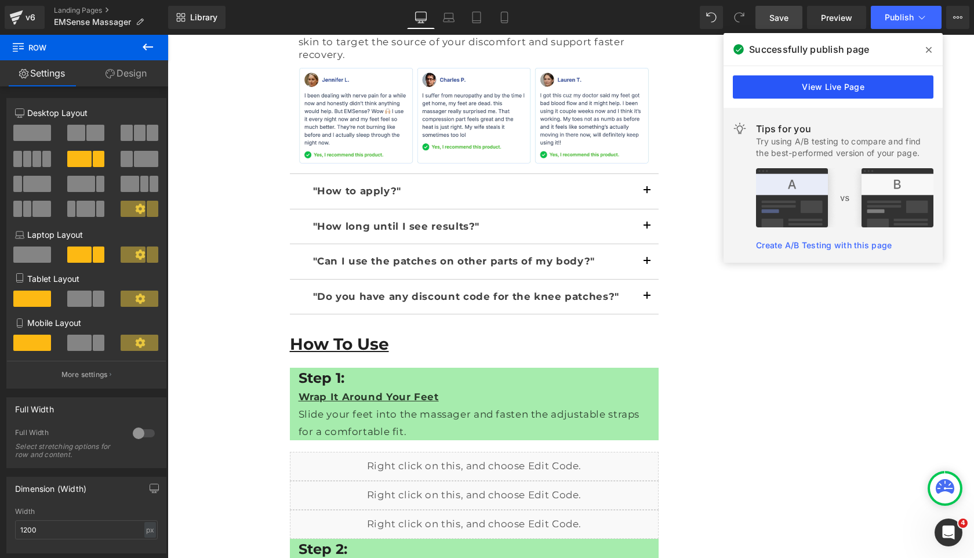
click at [825, 85] on link "View Live Page" at bounding box center [833, 86] width 201 height 23
